Goal: Transaction & Acquisition: Subscribe to service/newsletter

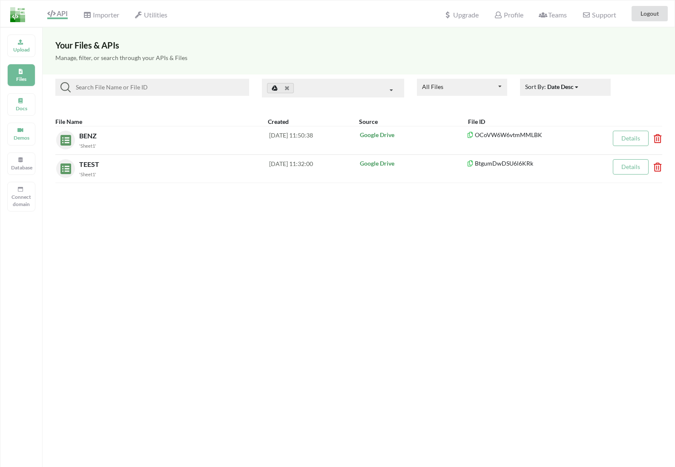
click at [101, 86] on input at bounding box center [158, 87] width 175 height 10
click at [31, 45] on div "Upload" at bounding box center [21, 46] width 28 height 23
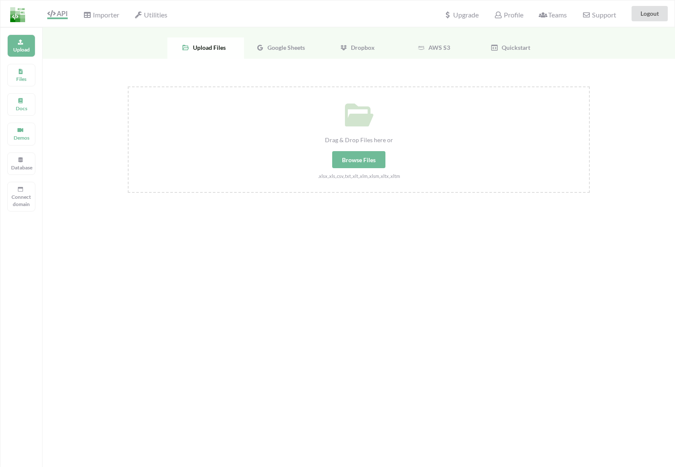
click at [348, 152] on div "Browse Files" at bounding box center [358, 159] width 53 height 17
click at [128, 86] on input "Drag & Drop Files here or Browse Files .xlsx,.xls,.csv,.txt,.xlt,.xlm,.xlsm,.xl…" at bounding box center [128, 86] width 0 height 0
click at [292, 55] on div "Google Sheets" at bounding box center [282, 47] width 77 height 21
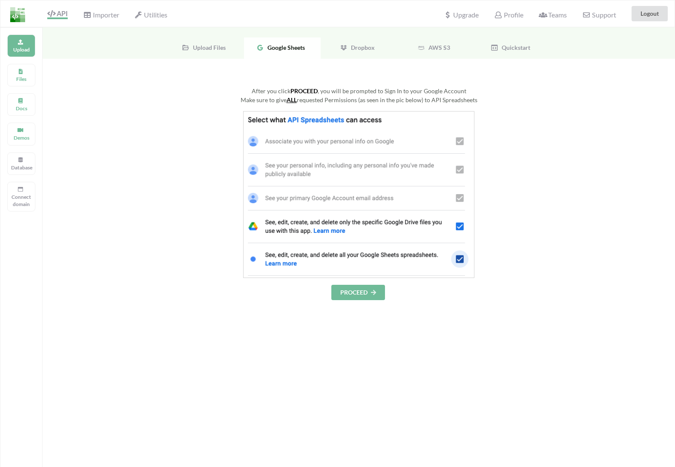
click at [357, 293] on button "PROCEED" at bounding box center [358, 292] width 54 height 15
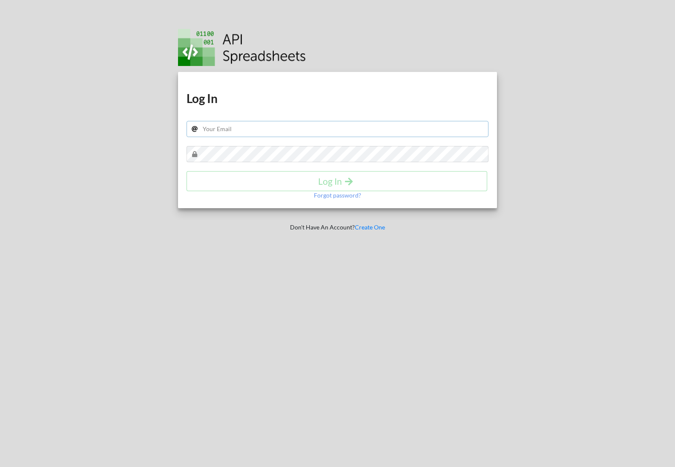
click at [295, 132] on input "text" at bounding box center [338, 129] width 302 height 16
type input "samsmith1749@gmail.com"
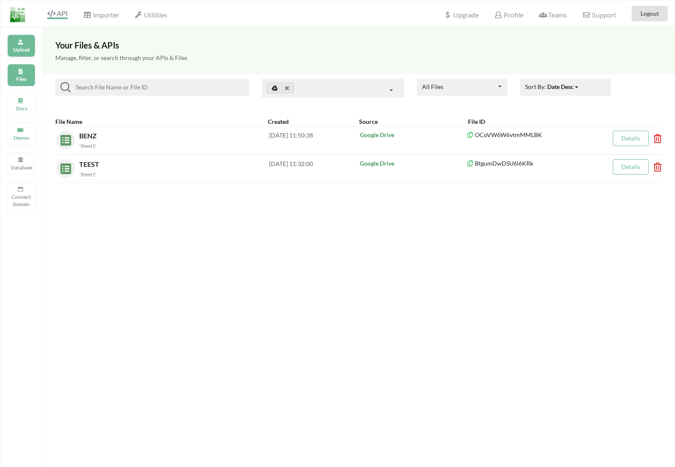
click at [26, 55] on div "Upload" at bounding box center [21, 46] width 28 height 23
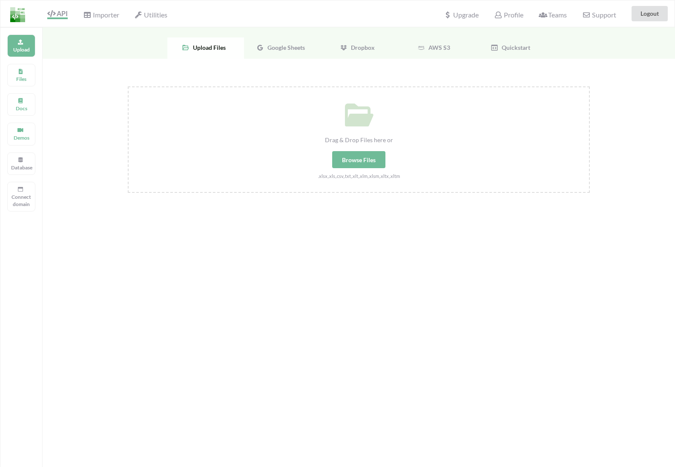
click at [359, 159] on div "Browse Files" at bounding box center [358, 159] width 53 height 17
click at [128, 86] on input "Drag & Drop Files here or Browse Files .xlsx,.xls,.csv,.txt,.xlt,.xlm,.xlsm,.xl…" at bounding box center [128, 86] width 0 height 0
click at [285, 56] on div "Google Sheets" at bounding box center [282, 47] width 77 height 21
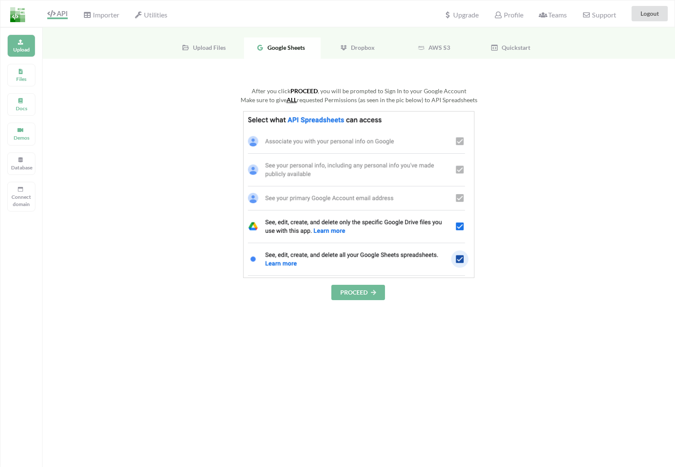
click at [367, 286] on button "PROCEED" at bounding box center [358, 292] width 54 height 15
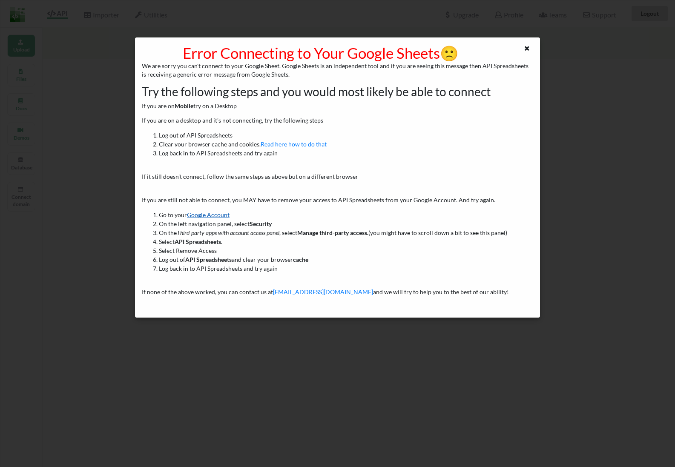
click at [223, 214] on link "Google Account" at bounding box center [208, 214] width 43 height 7
click at [121, 134] on div "Error Connecting to Your Google Sheets 🙁 We are sorry you can't connect to your…" at bounding box center [337, 233] width 675 height 467
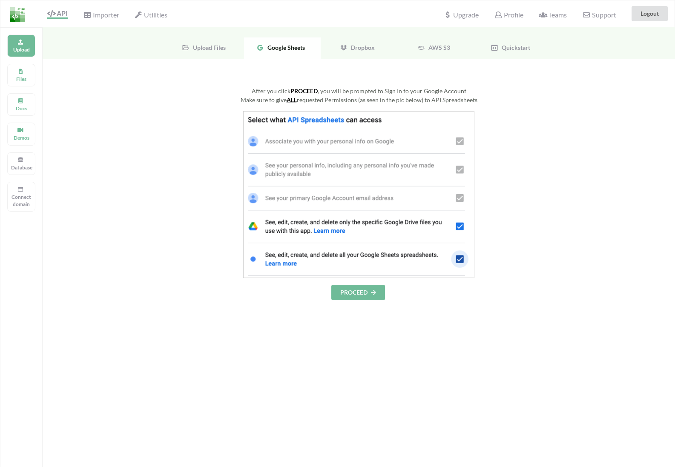
click at [356, 285] on div "After you click PROCEED , you will be prompted to Sign In to your Google Accoun…" at bounding box center [359, 193] width 462 height 214
click at [356, 291] on button "PROCEED" at bounding box center [358, 292] width 54 height 15
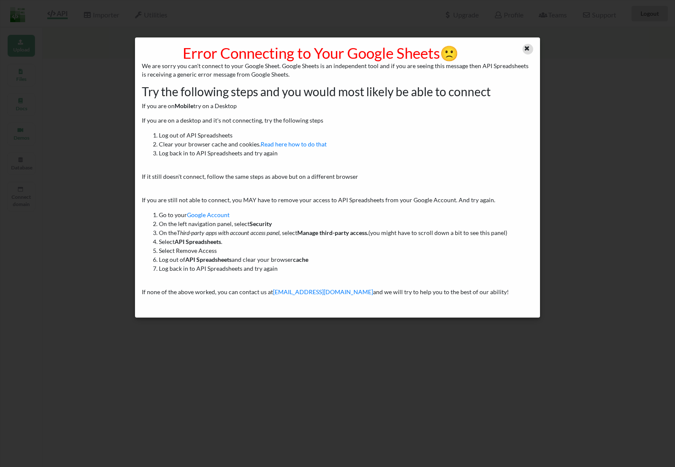
click at [530, 50] on div at bounding box center [528, 49] width 11 height 11
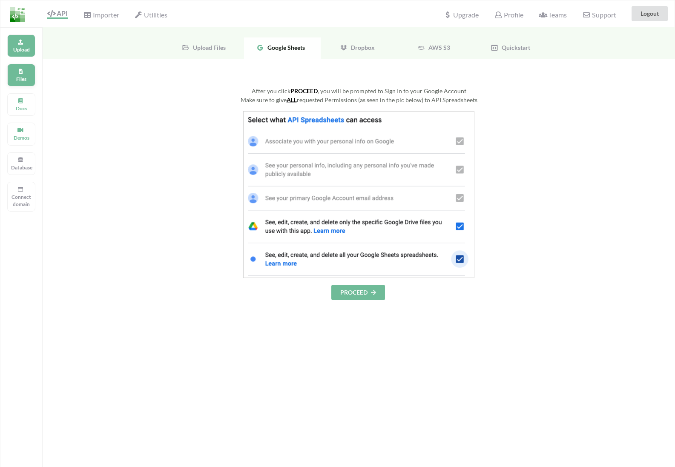
click at [10, 75] on div "Files" at bounding box center [21, 75] width 28 height 23
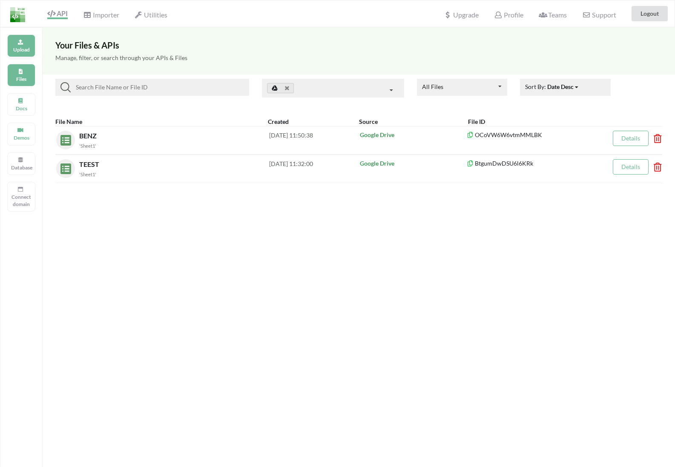
click at [28, 51] on p "Upload" at bounding box center [21, 49] width 20 height 7
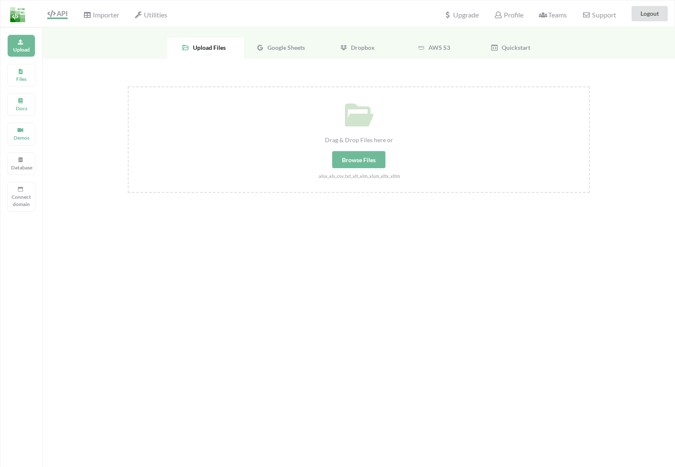
click at [301, 52] on div "Google Sheets" at bounding box center [282, 47] width 77 height 21
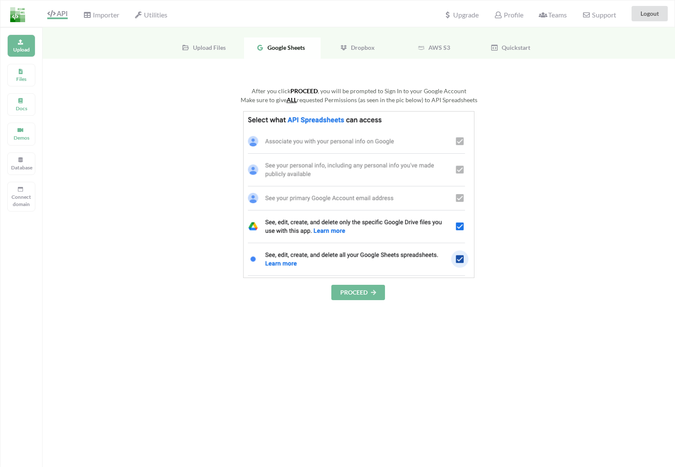
click at [353, 292] on button "PROCEED" at bounding box center [358, 292] width 54 height 15
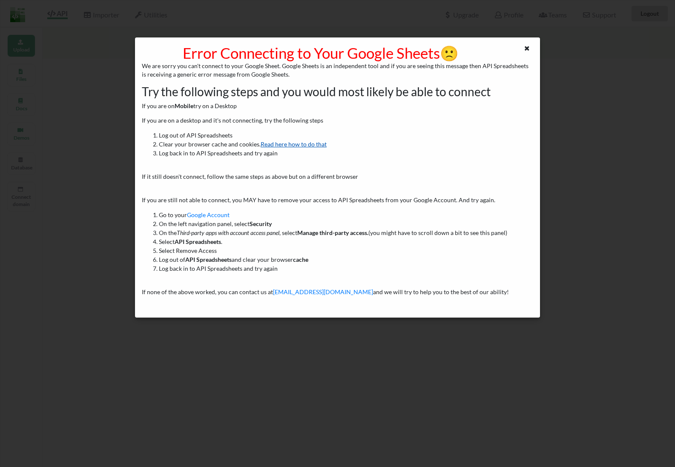
click at [322, 146] on link "Read here how to do that" at bounding box center [294, 144] width 66 height 7
click at [305, 146] on link "Read here how to do that" at bounding box center [294, 144] width 66 height 7
click at [533, 50] on div at bounding box center [528, 49] width 11 height 11
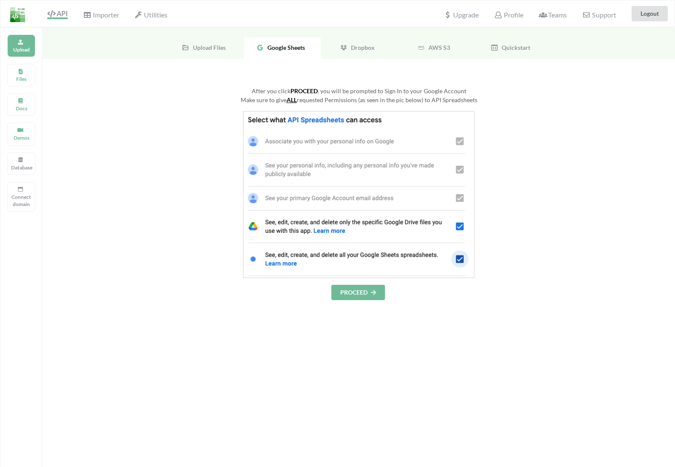
click at [376, 289] on button "PROCEED" at bounding box center [358, 292] width 54 height 15
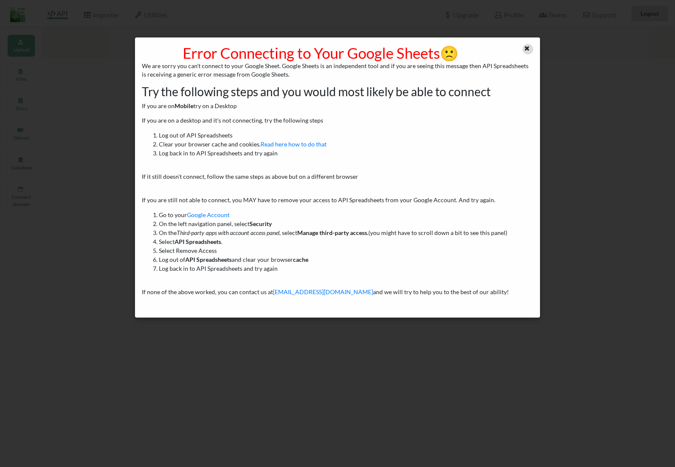
click at [527, 50] on icon at bounding box center [527, 47] width 7 height 6
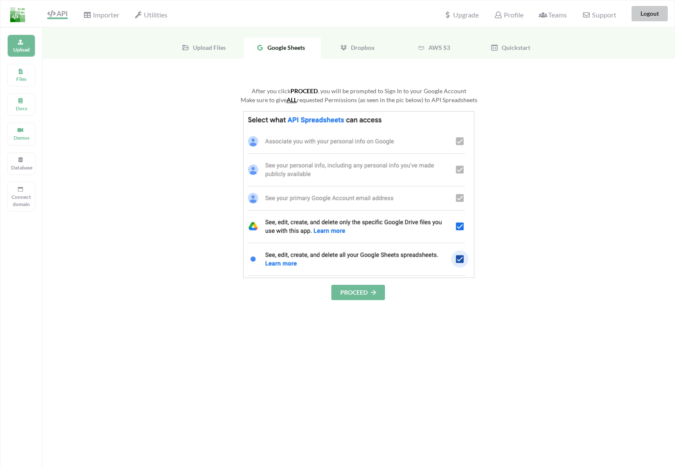
click at [653, 17] on button "Logout" at bounding box center [650, 13] width 36 height 15
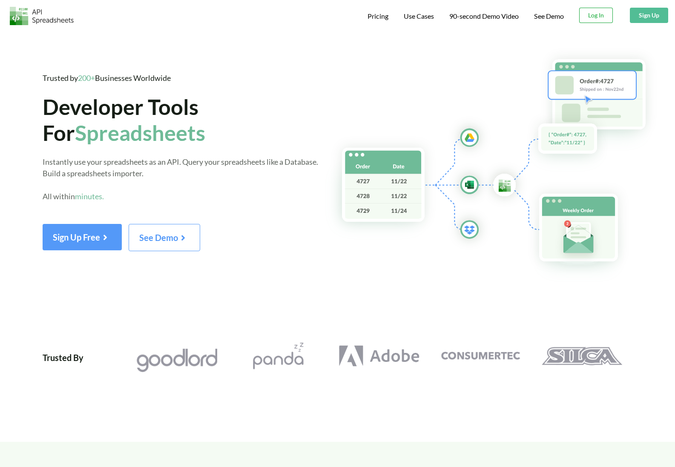
click at [596, 18] on button "Log In" at bounding box center [596, 15] width 34 height 15
click at [644, 21] on button "Sign Up" at bounding box center [649, 15] width 38 height 15
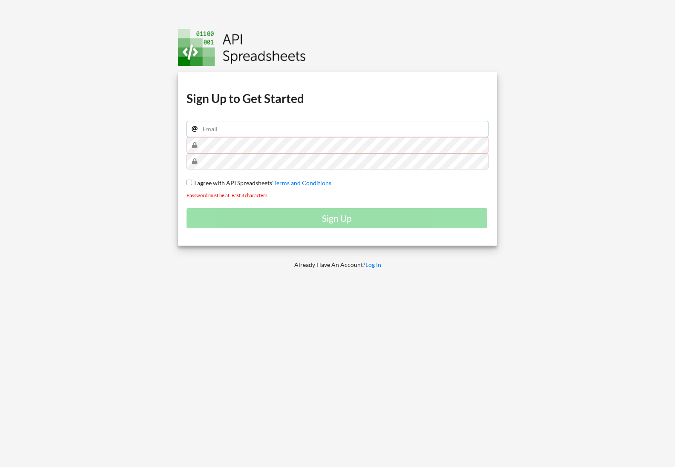
click at [292, 132] on input "email" at bounding box center [338, 129] width 302 height 16
type input "[EMAIL_ADDRESS][DOMAIN_NAME]"
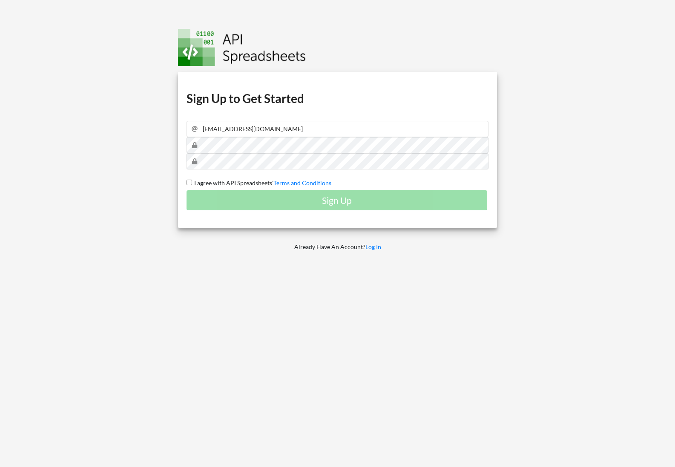
click at [188, 181] on input "I agree with API Spreadsheets' Terms and Conditions" at bounding box center [190, 183] width 6 height 6
checkbox input "true"
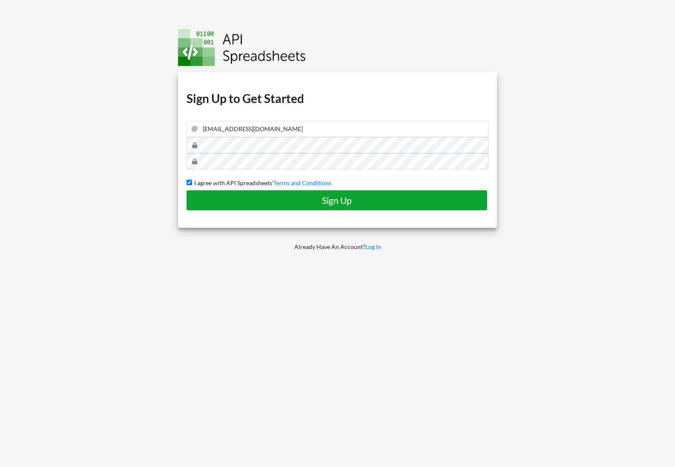
click at [222, 210] on button "Sign Up" at bounding box center [337, 200] width 301 height 20
checkbox input "false"
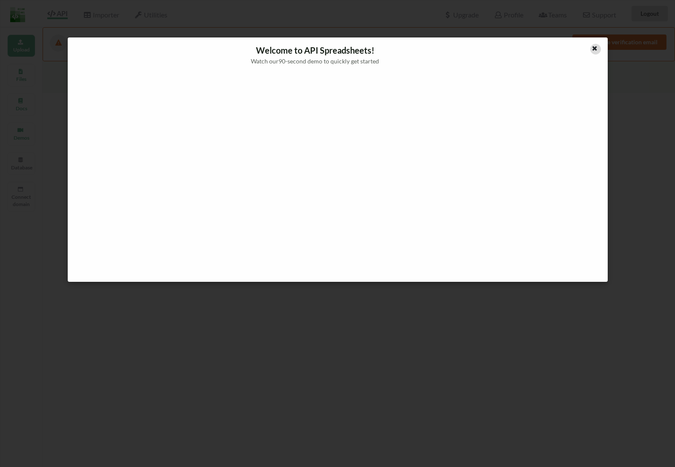
click at [595, 44] on icon at bounding box center [594, 47] width 7 height 6
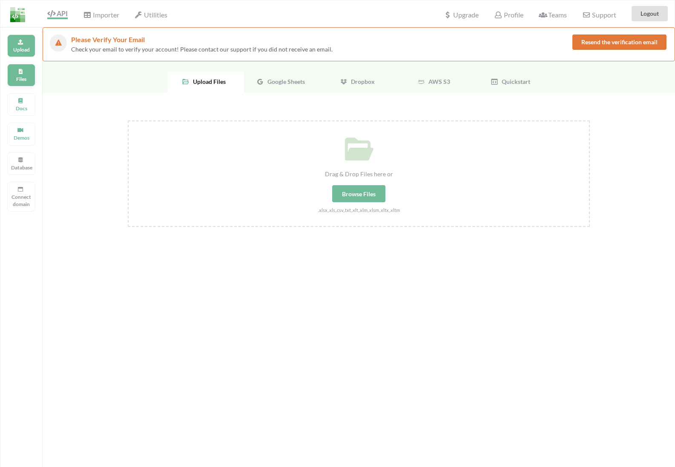
click at [20, 82] on p "Files" at bounding box center [21, 78] width 20 height 7
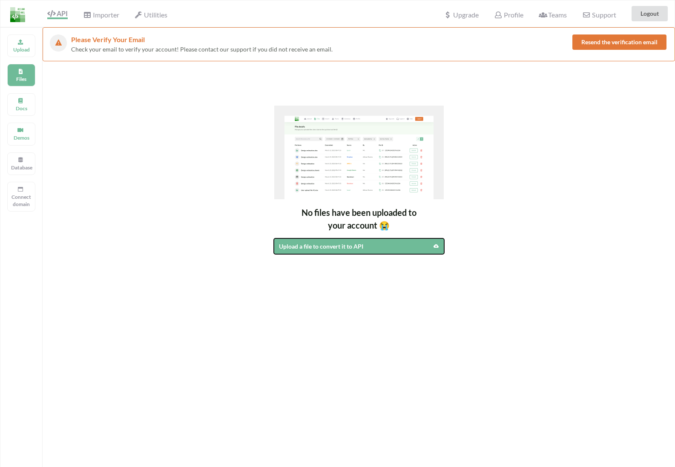
click at [299, 242] on div "Upload a file to convert it to API" at bounding box center [338, 246] width 119 height 9
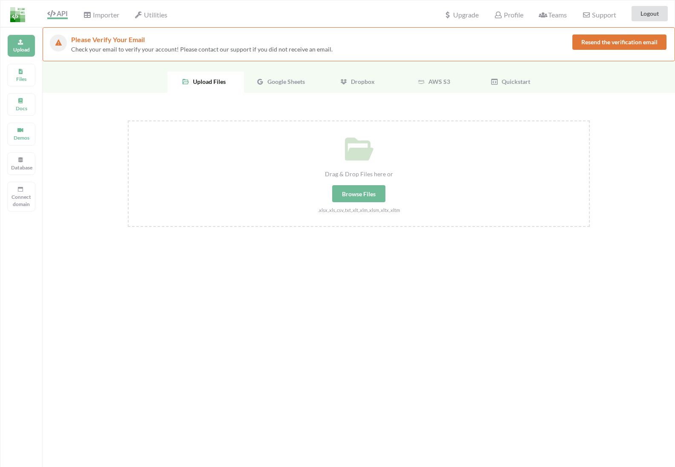
click at [285, 81] on span "Google Sheets" at bounding box center [284, 81] width 41 height 7
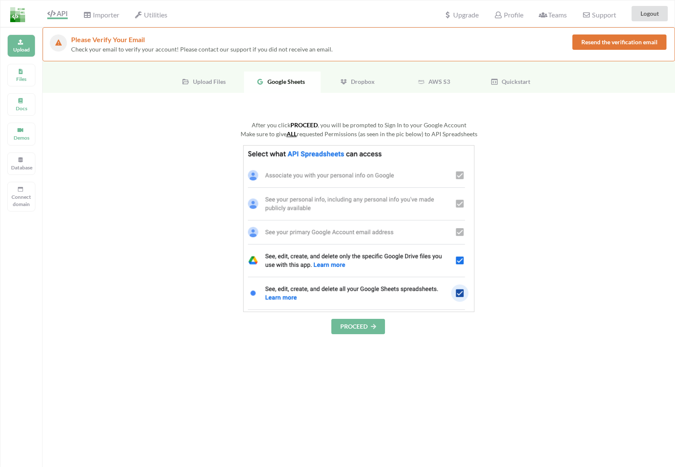
click at [335, 331] on button "PROCEED" at bounding box center [358, 326] width 54 height 15
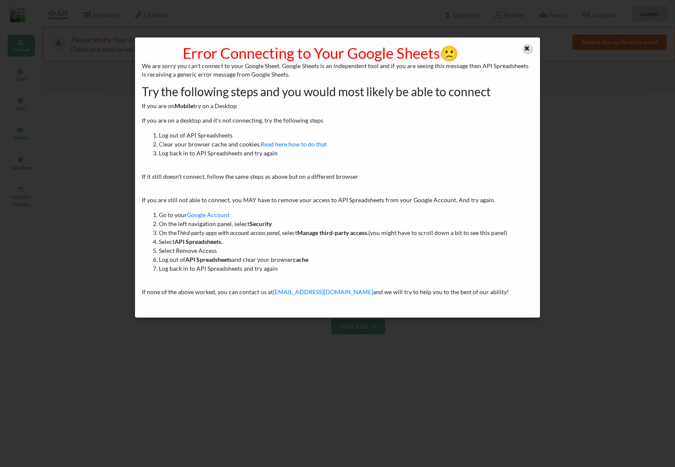
click at [530, 49] on icon at bounding box center [527, 47] width 7 height 6
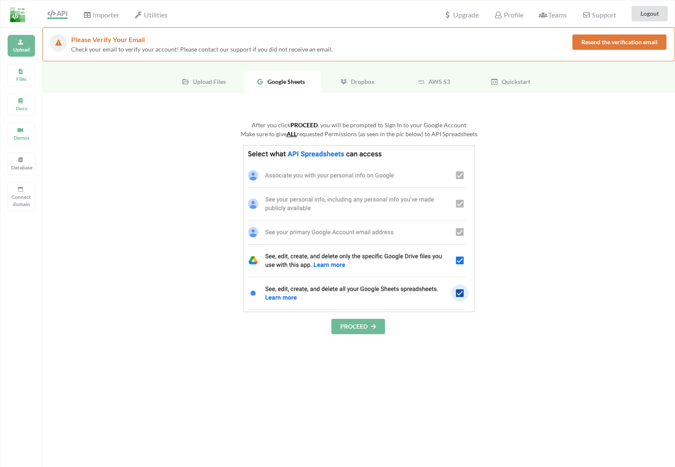
click at [368, 333] on button "PROCEED" at bounding box center [358, 326] width 54 height 15
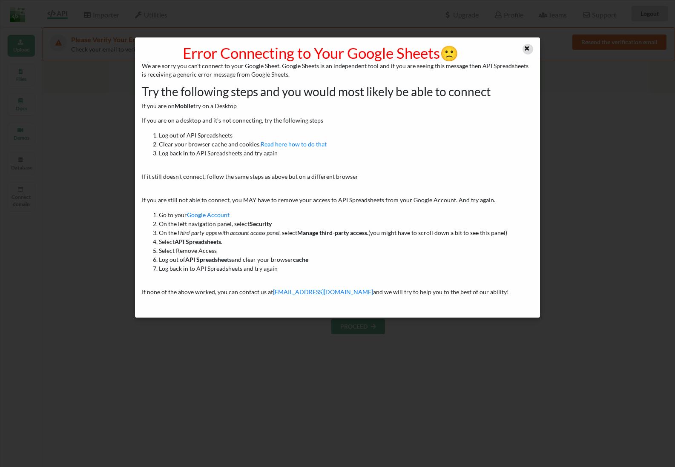
click at [525, 49] on icon at bounding box center [527, 47] width 7 height 6
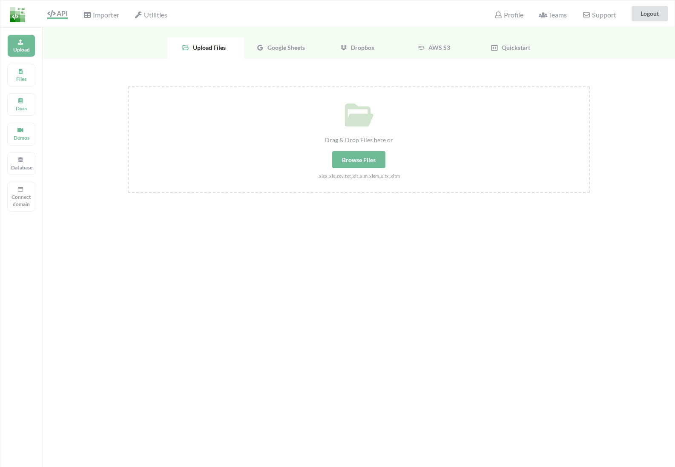
scroll to position [27, 0]
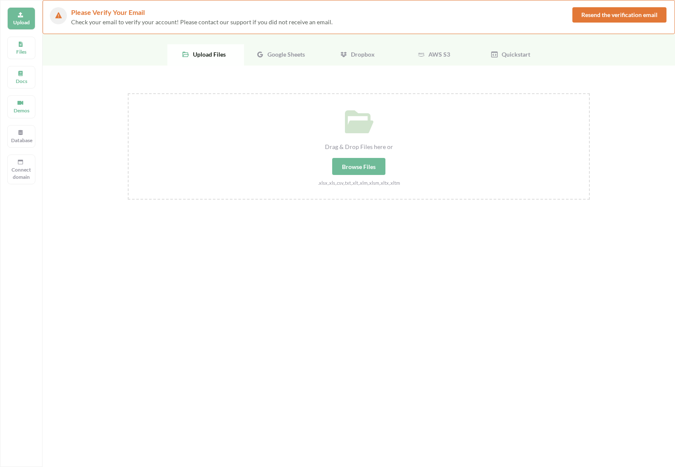
click at [272, 58] on div "Google Sheets" at bounding box center [282, 54] width 77 height 21
